Goal: Information Seeking & Learning: Learn about a topic

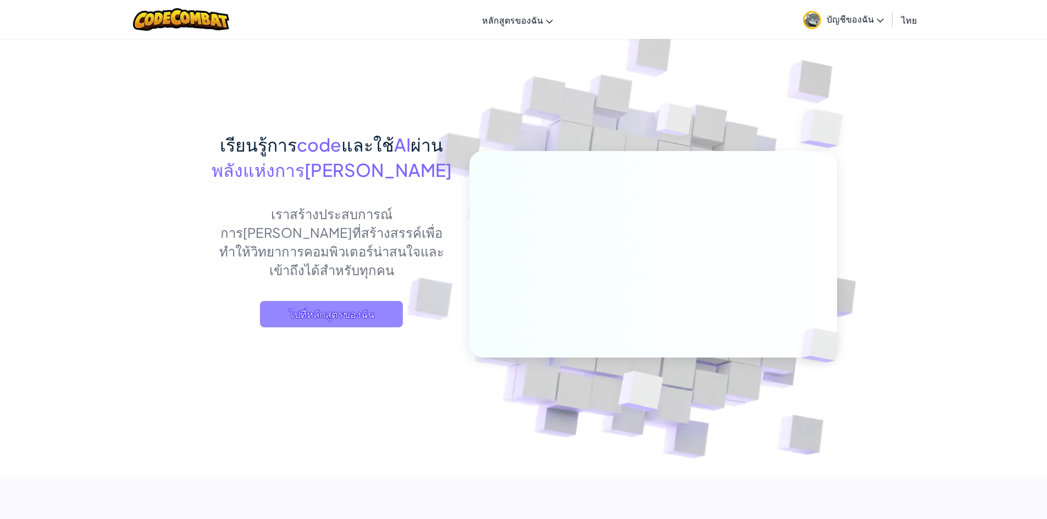
click at [333, 301] on span "ไปที่หลักสูตรของฉัน" at bounding box center [331, 314] width 143 height 26
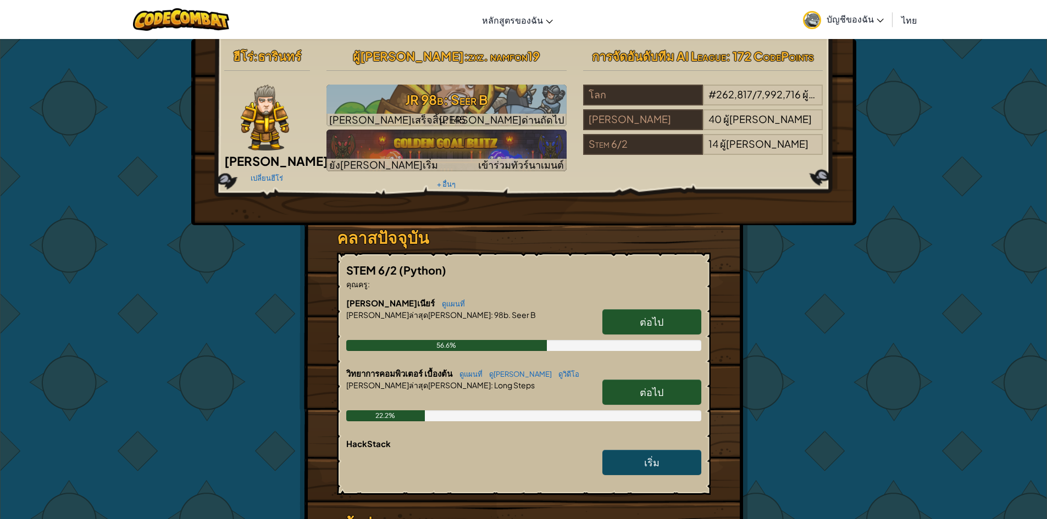
scroll to position [165, 0]
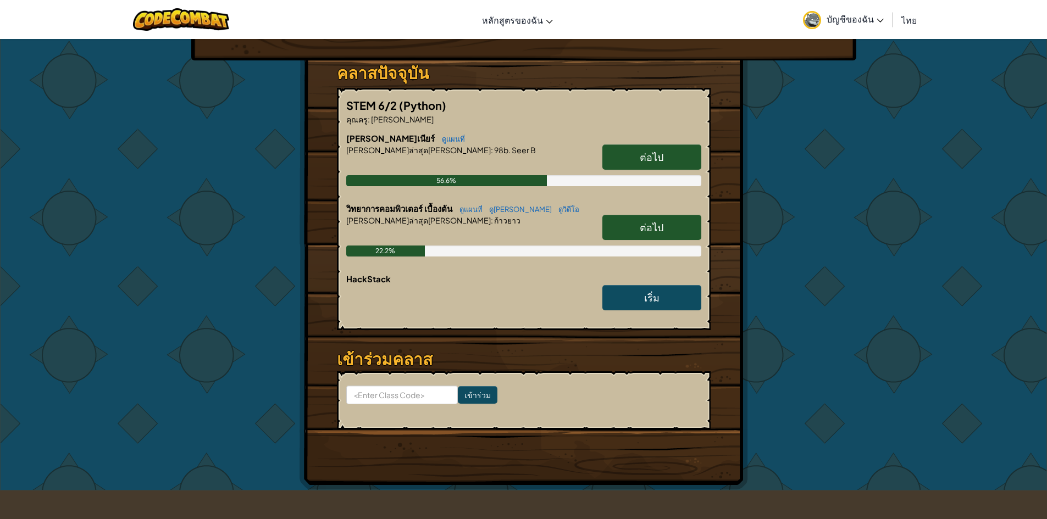
click at [641, 156] on span "ต่อไป" at bounding box center [652, 157] width 24 height 13
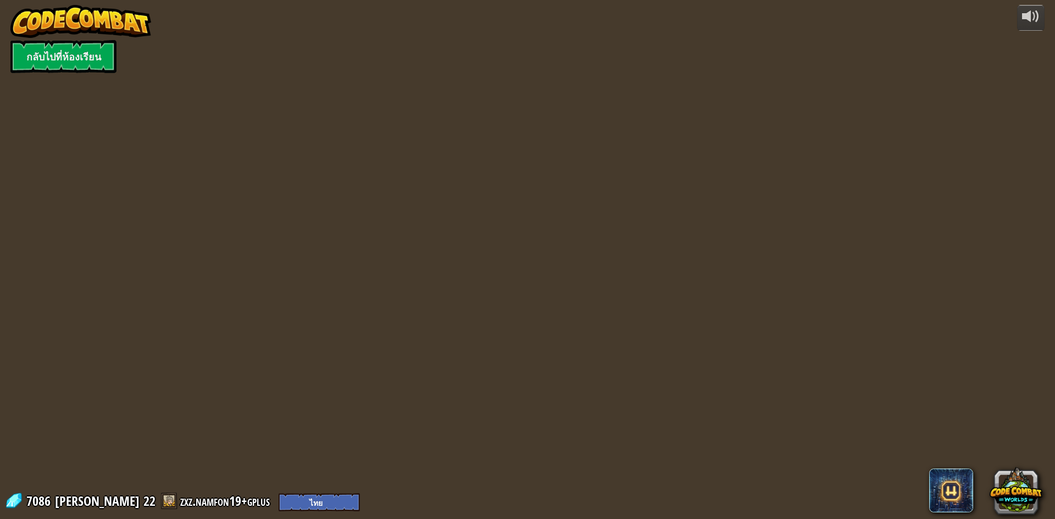
select select "th"
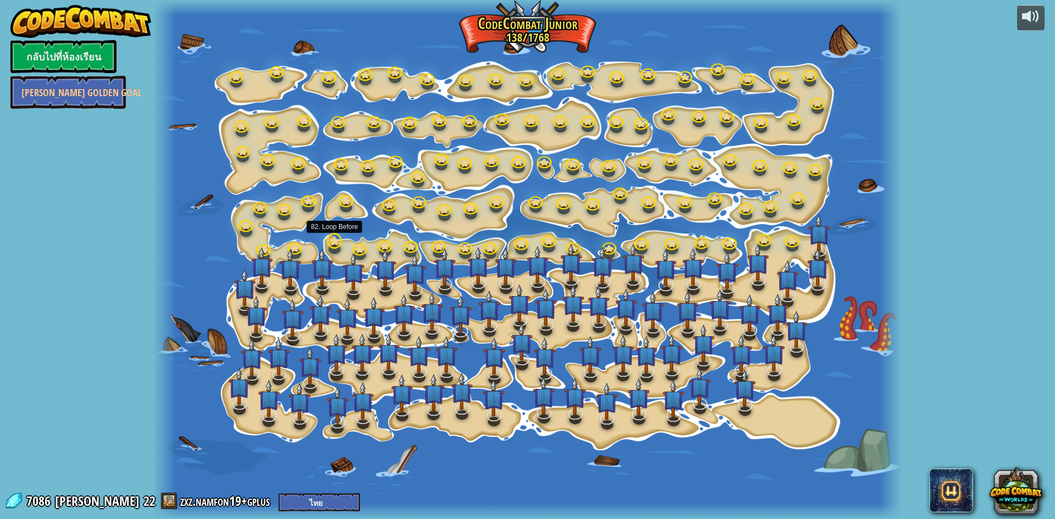
select select "th"
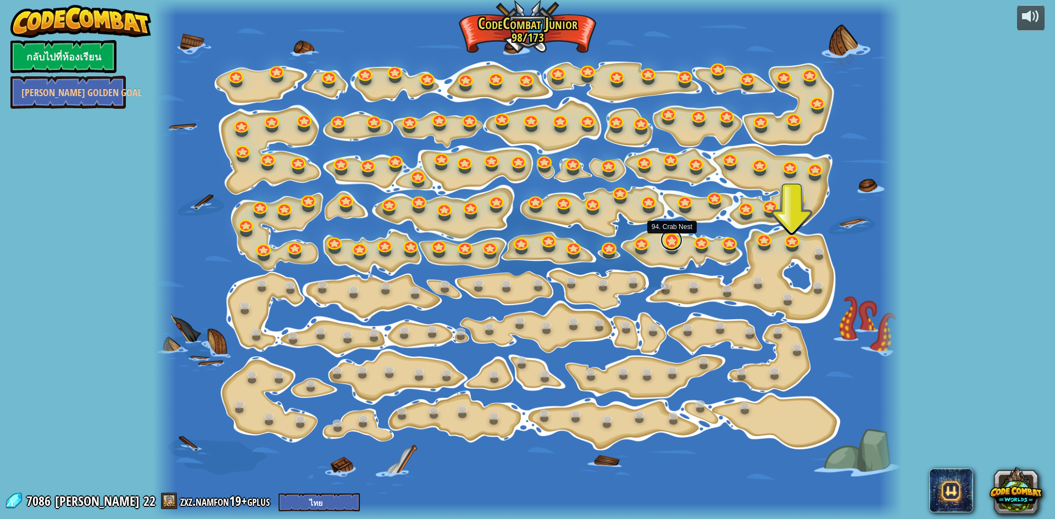
click at [668, 243] on link at bounding box center [672, 240] width 22 height 22
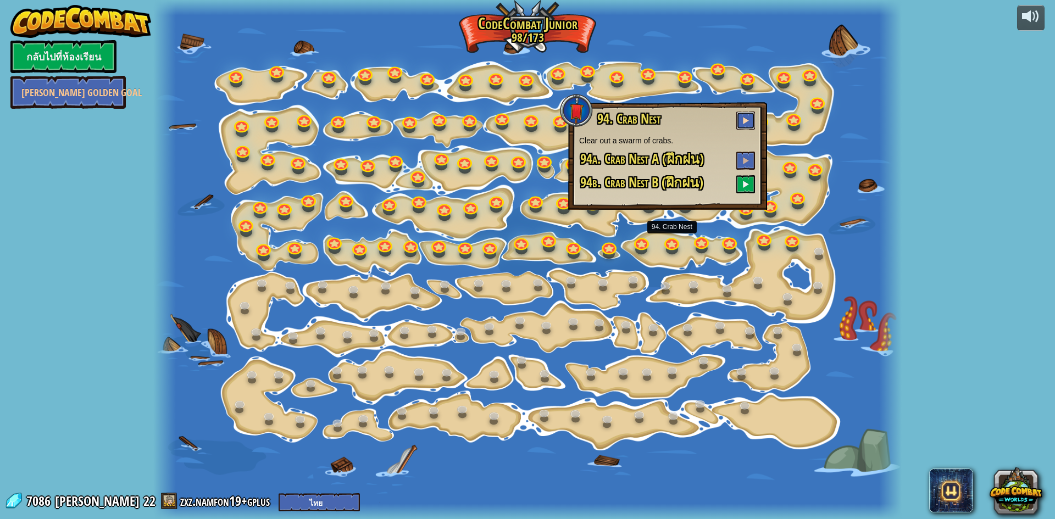
click at [745, 122] on span at bounding box center [746, 121] width 8 height 8
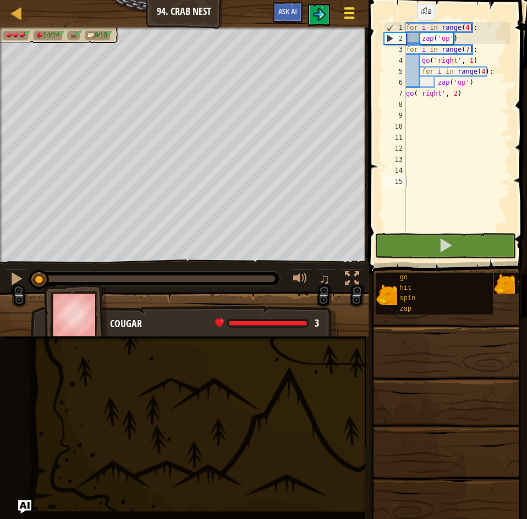
click at [347, 8] on span at bounding box center [349, 8] width 10 height 2
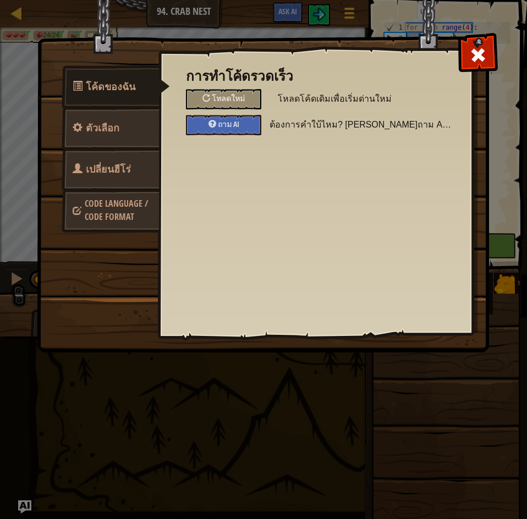
click at [109, 163] on span "เปลี่ยนฮีโร่" at bounding box center [108, 169] width 45 height 14
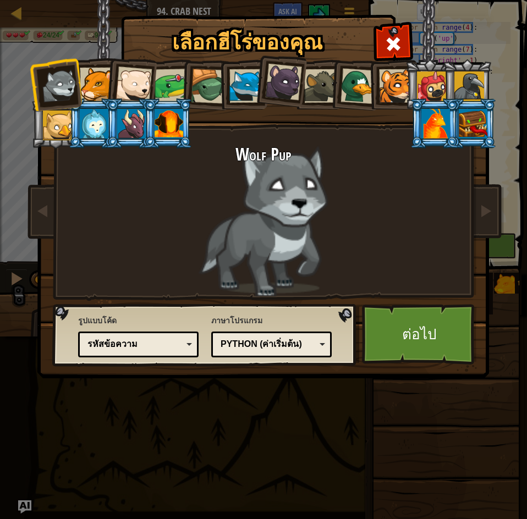
click at [146, 344] on div "รหัสข้อความ" at bounding box center [134, 344] width 95 height 13
click at [414, 329] on link "ต่อไป" at bounding box center [419, 334] width 115 height 60
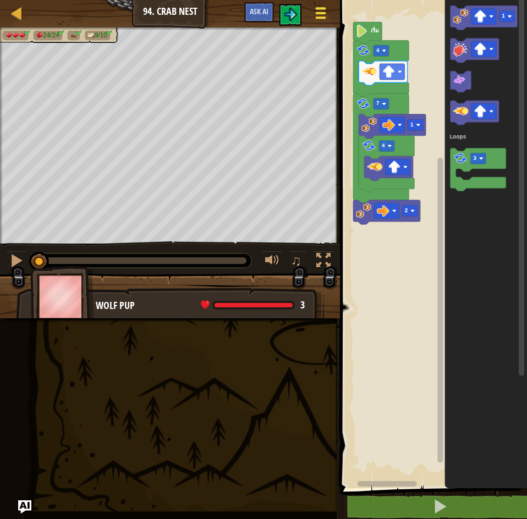
click at [315, 16] on span at bounding box center [320, 17] width 10 height 2
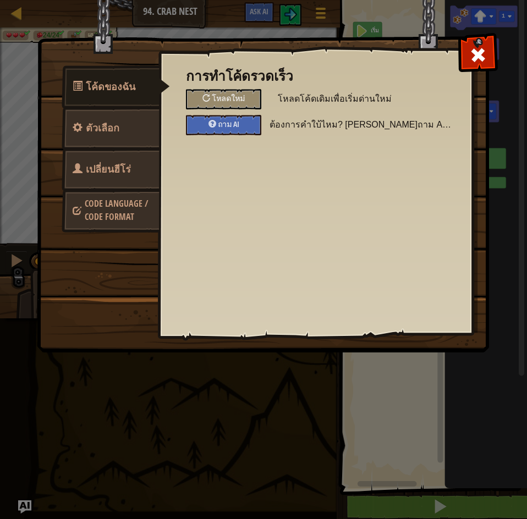
click at [101, 167] on span "เปลี่ยนฮีโร่" at bounding box center [108, 169] width 45 height 14
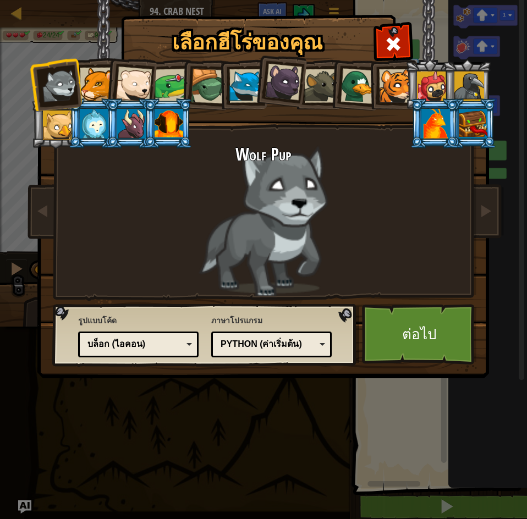
click at [103, 341] on div "บล็อก (ไอคอน)" at bounding box center [134, 344] width 95 height 13
click at [56, 125] on div at bounding box center [58, 125] width 30 height 30
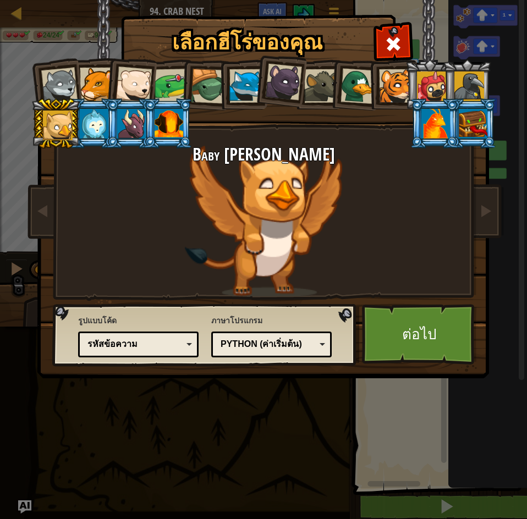
click at [436, 118] on div at bounding box center [435, 124] width 29 height 30
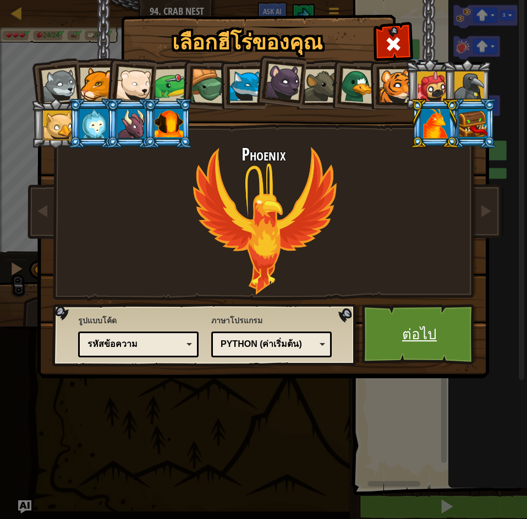
click at [415, 331] on link "ต่อไป" at bounding box center [419, 334] width 115 height 60
